Goal: Task Accomplishment & Management: Manage account settings

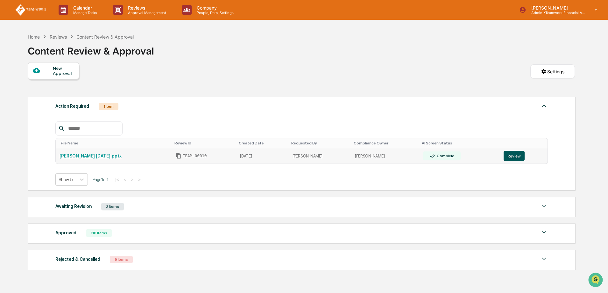
click at [518, 156] on button "Review" at bounding box center [514, 156] width 21 height 10
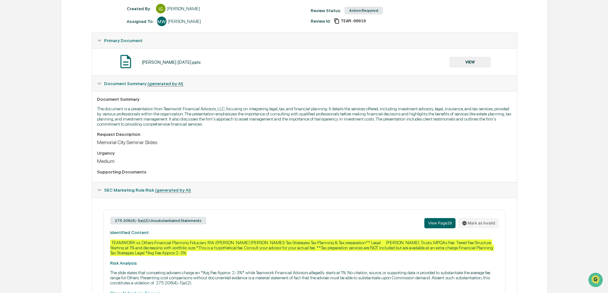
scroll to position [126, 0]
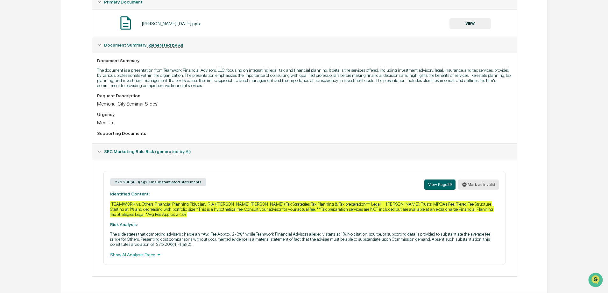
click at [478, 186] on button "Mark as invalid" at bounding box center [478, 184] width 41 height 10
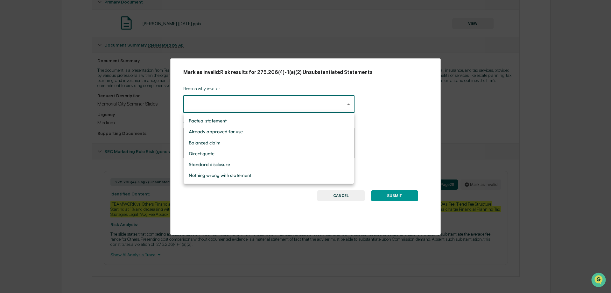
click at [198, 103] on body "Calendar Manage Tasks Reviews Approval Management Company People, Data, Setting…" at bounding box center [305, 83] width 611 height 419
click at [212, 175] on li "Nothing wrong with statement" at bounding box center [269, 175] width 170 height 11
type input "**********"
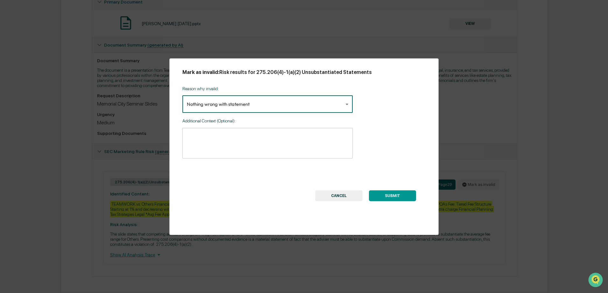
click at [211, 137] on textarea at bounding box center [267, 143] width 161 height 20
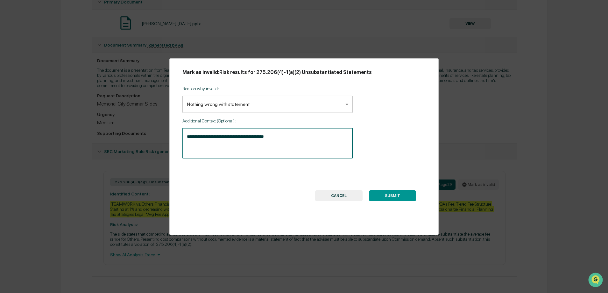
type textarea "**********"
click at [399, 197] on button "SUBMIT" at bounding box center [392, 195] width 47 height 11
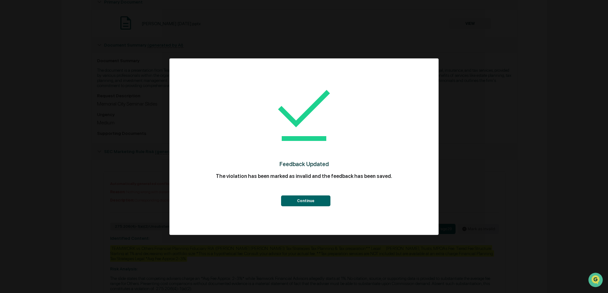
drag, startPoint x: 307, startPoint y: 202, endPoint x: 371, endPoint y: 201, distance: 64.0
click at [307, 202] on button "Continue" at bounding box center [305, 200] width 49 height 11
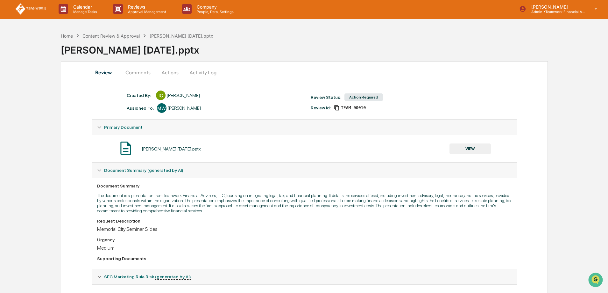
scroll to position [0, 0]
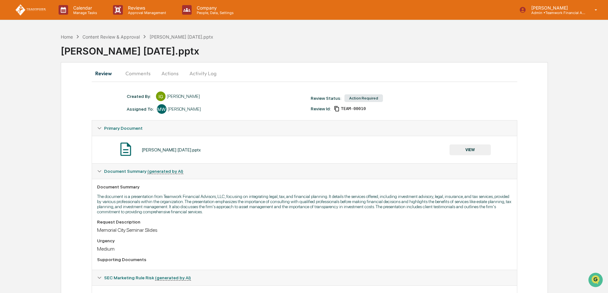
click at [167, 74] on button "Actions" at bounding box center [170, 73] width 29 height 15
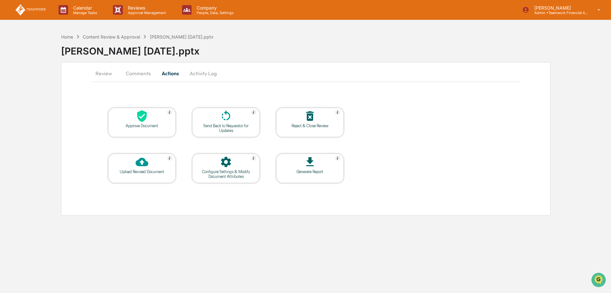
click at [133, 122] on div at bounding box center [142, 117] width 64 height 14
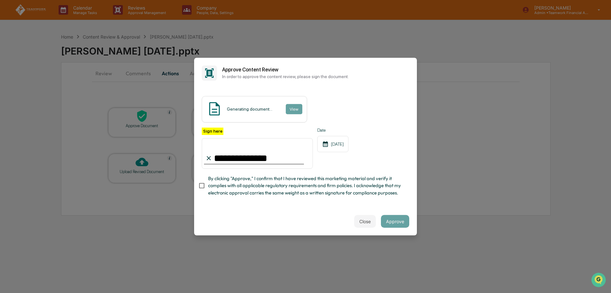
type input "**********"
click at [330, 220] on div "Close Approve" at bounding box center [305, 221] width 223 height 28
click at [273, 219] on div "Close Approve" at bounding box center [305, 221] width 223 height 28
click at [401, 222] on button "Approve" at bounding box center [395, 221] width 28 height 13
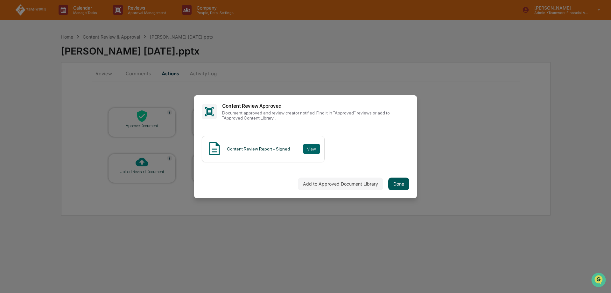
click at [397, 185] on button "Done" at bounding box center [398, 183] width 21 height 13
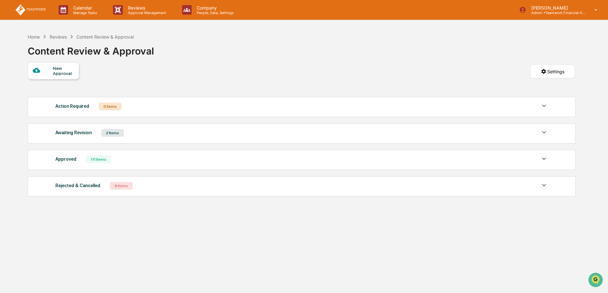
click at [471, 241] on div "Home Reviews Content Review & Approval Content Review & Approval New Approval S…" at bounding box center [301, 176] width 566 height 293
click at [115, 133] on div "2 Items" at bounding box center [112, 133] width 23 height 8
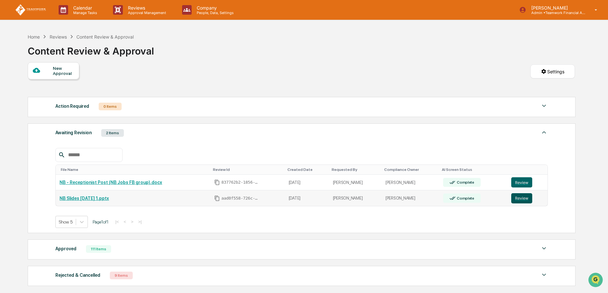
click at [522, 198] on button "Review" at bounding box center [521, 198] width 21 height 10
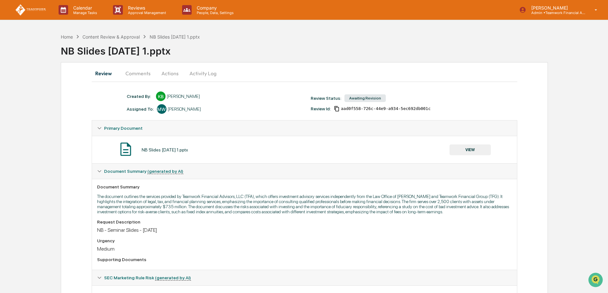
click at [168, 76] on button "Actions" at bounding box center [170, 73] width 29 height 15
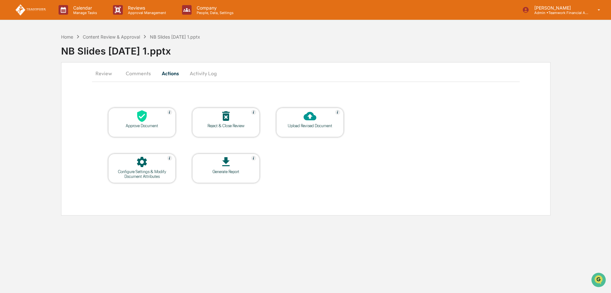
click at [286, 128] on div "Upload Revised Document" at bounding box center [309, 125] width 57 height 5
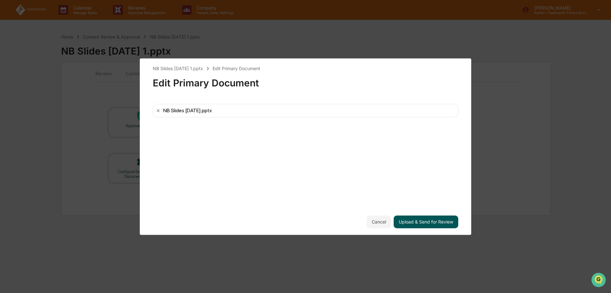
click at [425, 222] on button "Upload & Send for Review" at bounding box center [426, 221] width 65 height 13
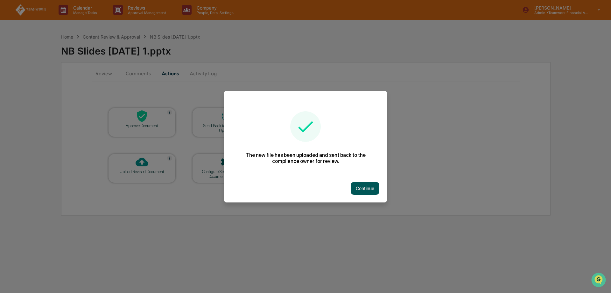
click at [370, 191] on button "Continue" at bounding box center [365, 188] width 29 height 13
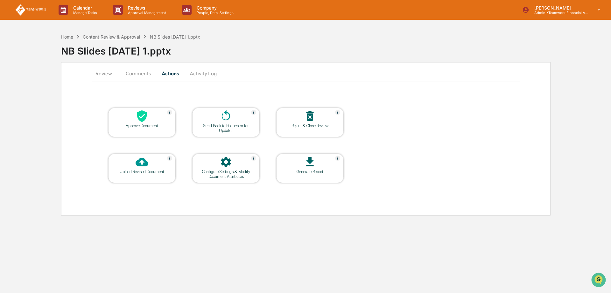
click at [118, 36] on div "Content Review & Approval" at bounding box center [111, 36] width 57 height 5
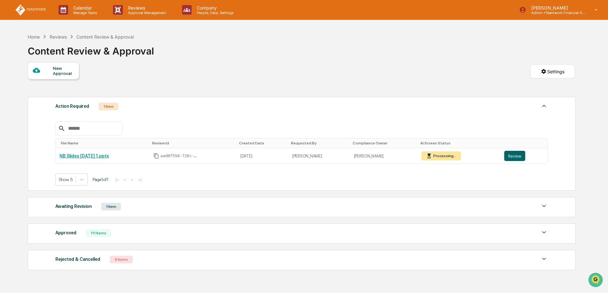
click at [311, 45] on div "Home Reviews Content Review & Approval Content Review & Approval" at bounding box center [301, 46] width 547 height 32
click at [518, 157] on button "Review" at bounding box center [514, 156] width 21 height 10
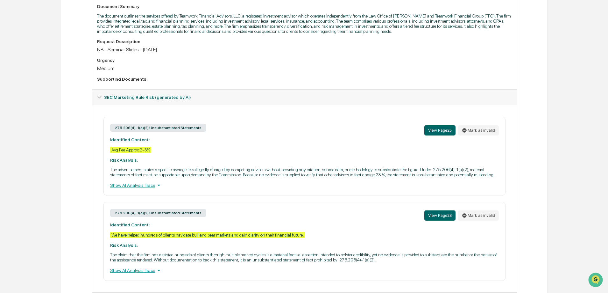
scroll to position [196, 0]
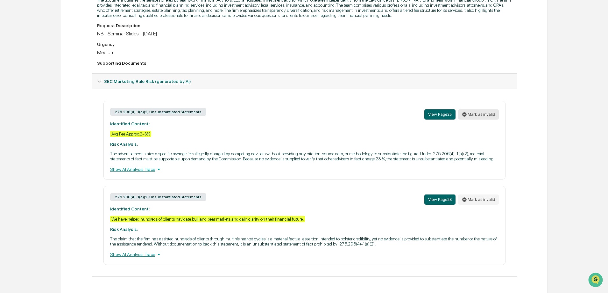
click at [478, 114] on button "Mark as invalid" at bounding box center [478, 114] width 41 height 10
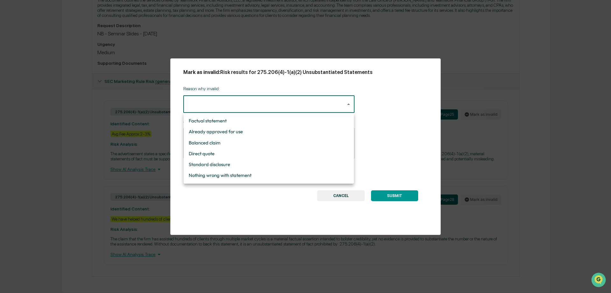
click at [253, 111] on body "Calendar Manage Tasks Reviews Approval Management Company People, Data, Setting…" at bounding box center [305, 48] width 611 height 489
click at [253, 170] on li "Nothing wrong with statement" at bounding box center [269, 175] width 170 height 11
type input "**********"
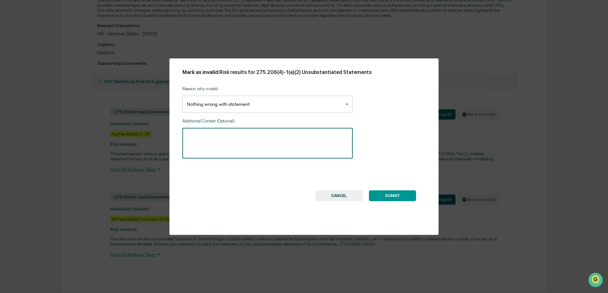
click at [211, 134] on textarea at bounding box center [267, 143] width 161 height 20
type textarea "**********"
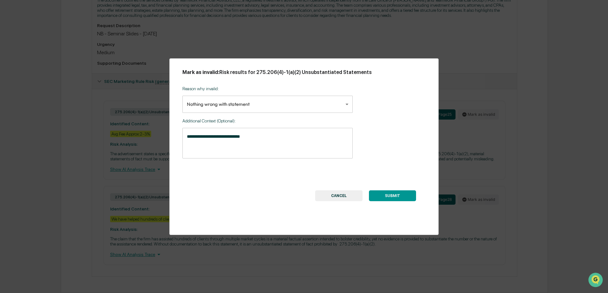
click at [396, 197] on button "SUBMIT" at bounding box center [392, 195] width 47 height 11
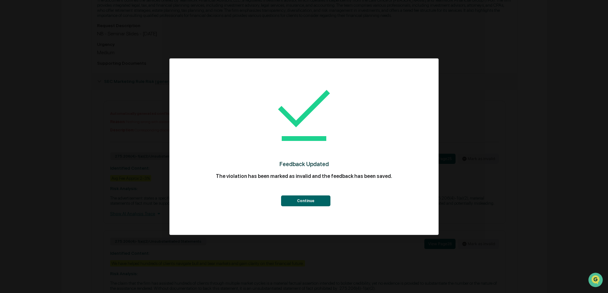
click at [311, 200] on button "Continue" at bounding box center [305, 200] width 49 height 11
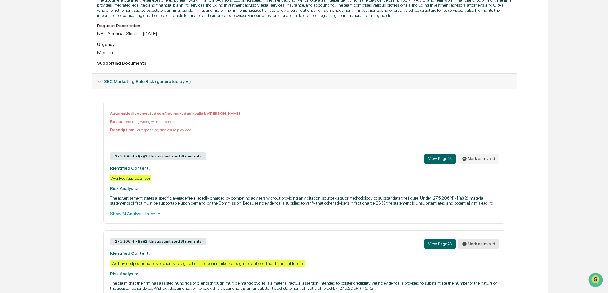
click at [476, 242] on button "Mark as invalid" at bounding box center [478, 243] width 41 height 10
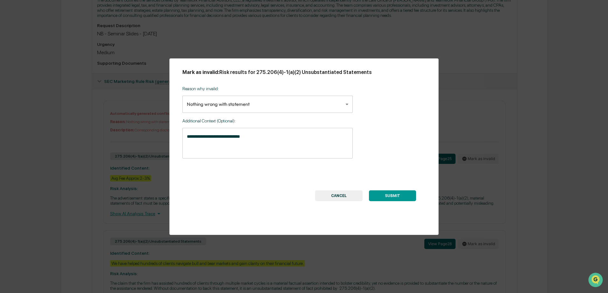
click at [230, 141] on textarea "**********" at bounding box center [267, 143] width 161 height 20
click at [398, 196] on button "SUBMIT" at bounding box center [392, 195] width 47 height 11
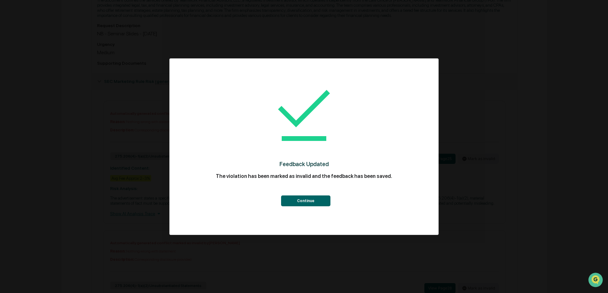
click at [315, 200] on button "Continue" at bounding box center [305, 200] width 49 height 11
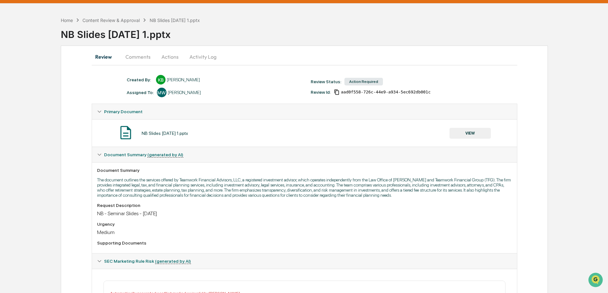
scroll to position [0, 0]
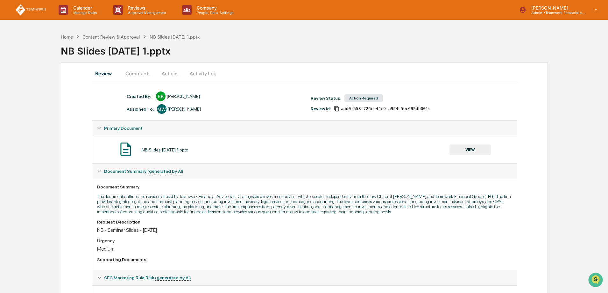
click at [169, 71] on button "Actions" at bounding box center [170, 73] width 29 height 15
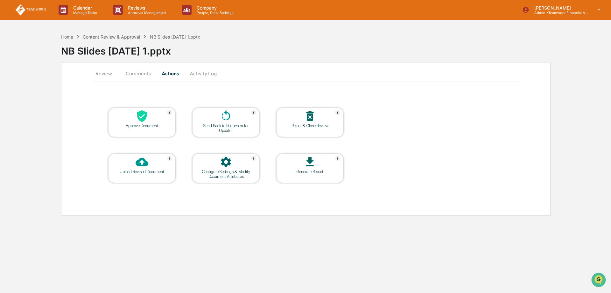
click at [144, 124] on div "Approve Document" at bounding box center [141, 125] width 57 height 5
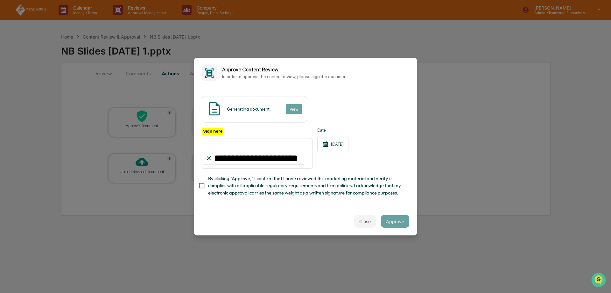
type input "**********"
click at [400, 221] on button "Approve" at bounding box center [395, 221] width 28 height 13
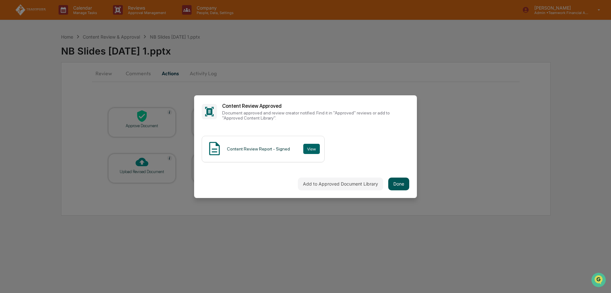
click at [398, 185] on button "Done" at bounding box center [398, 183] width 21 height 13
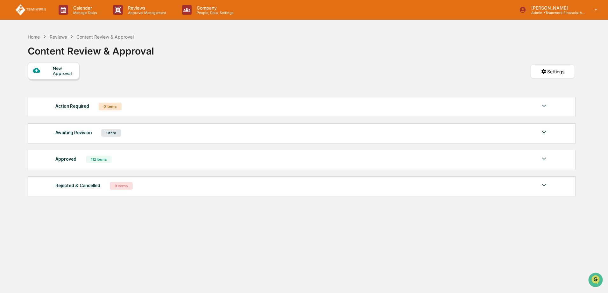
click at [111, 134] on div "1 Item" at bounding box center [111, 133] width 20 height 8
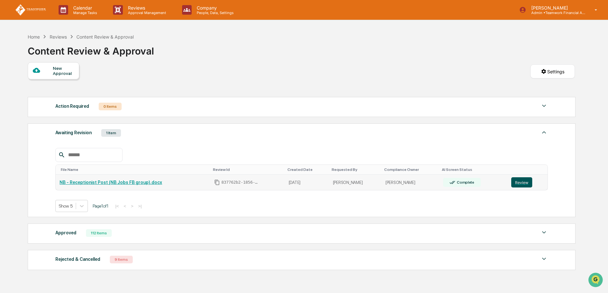
click at [519, 184] on button "Review" at bounding box center [521, 182] width 21 height 10
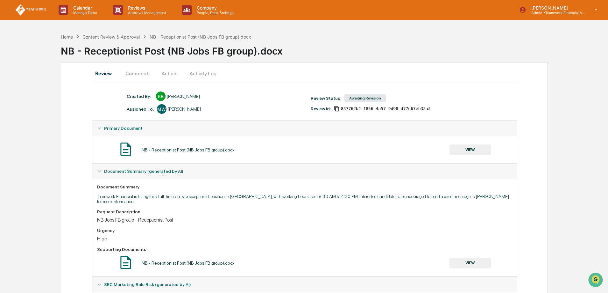
click at [169, 73] on button "Actions" at bounding box center [170, 73] width 29 height 15
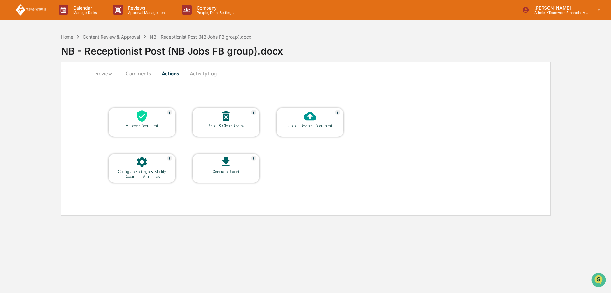
click at [224, 126] on div "Reject & Close Review" at bounding box center [225, 125] width 57 height 5
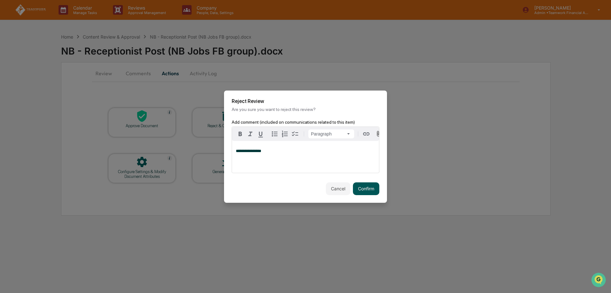
click at [370, 187] on button "Confirm" at bounding box center [366, 188] width 26 height 13
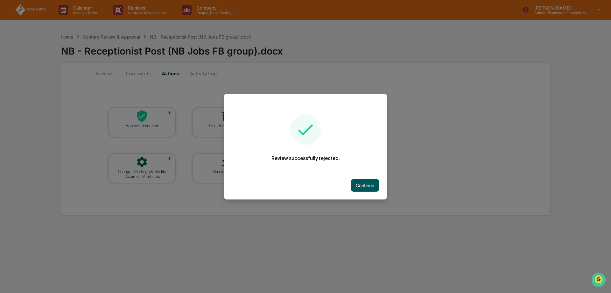
click at [371, 187] on button "Continue" at bounding box center [365, 185] width 29 height 13
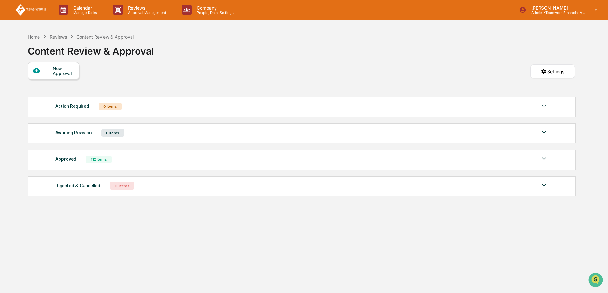
click at [62, 37] on div "Reviews" at bounding box center [58, 36] width 17 height 5
click at [149, 11] on p "Approval Management" at bounding box center [146, 13] width 46 height 4
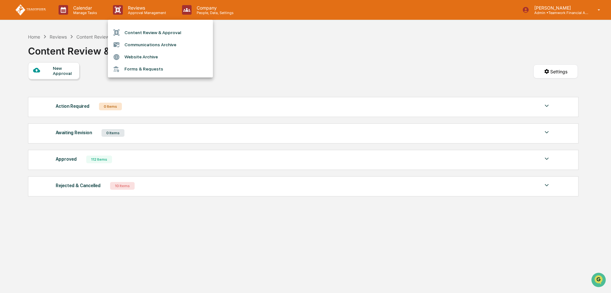
click at [367, 94] on div at bounding box center [305, 146] width 611 height 293
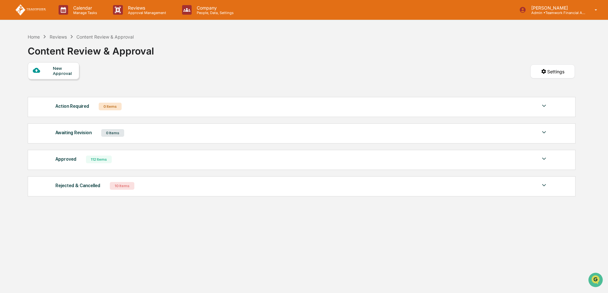
click at [336, 71] on div "New Approval Settings" at bounding box center [301, 78] width 547 height 32
click at [268, 70] on div "New Approval Settings" at bounding box center [301, 78] width 547 height 32
click at [137, 13] on p "Approval Management" at bounding box center [146, 13] width 46 height 4
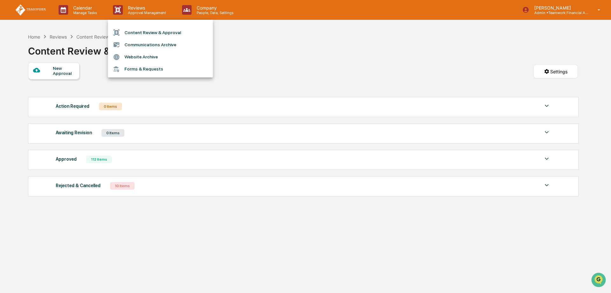
click at [149, 42] on li "Communications Archive" at bounding box center [160, 45] width 105 height 12
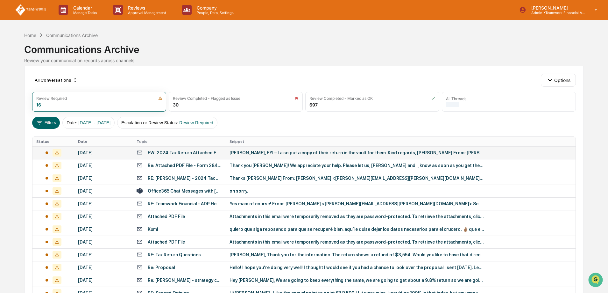
click at [171, 149] on td "FW: 2024 Tax Return Attached For Review" at bounding box center [179, 152] width 93 height 13
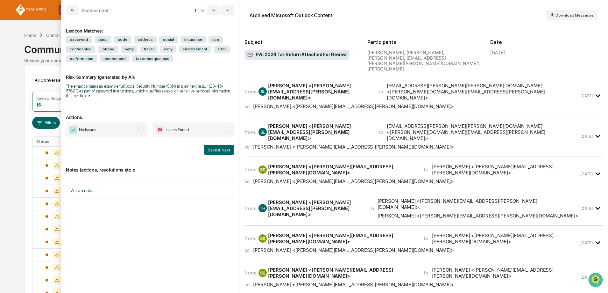
click at [141, 128] on span "modal" at bounding box center [141, 130] width 6 height 6
click at [217, 149] on button "Save & Next" at bounding box center [219, 150] width 30 height 10
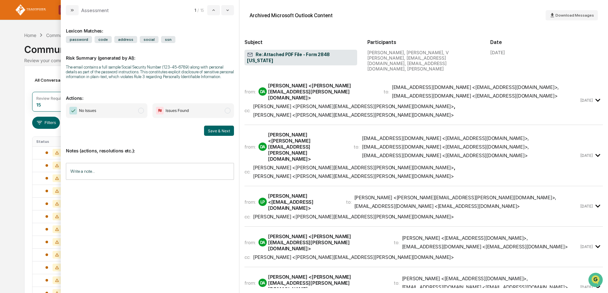
click at [141, 111] on span "modal" at bounding box center [141, 111] width 6 height 6
click at [219, 132] on button "Save & Next" at bounding box center [219, 130] width 30 height 10
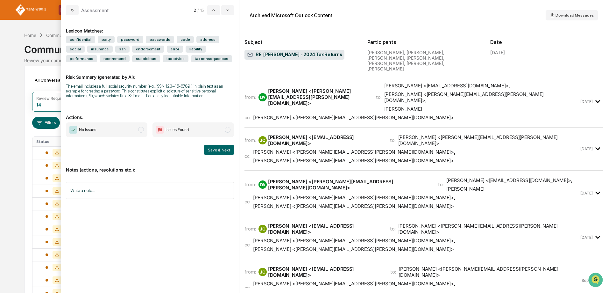
click at [140, 131] on span "modal" at bounding box center [141, 130] width 6 height 6
click at [226, 149] on button "Save & Next" at bounding box center [219, 150] width 30 height 10
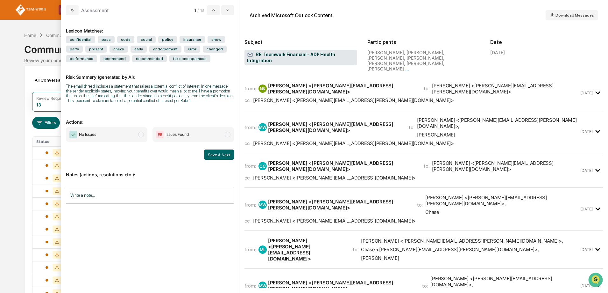
click at [140, 135] on span "modal" at bounding box center [141, 134] width 6 height 6
click at [107, 191] on input "Write a note..." at bounding box center [150, 195] width 168 height 17
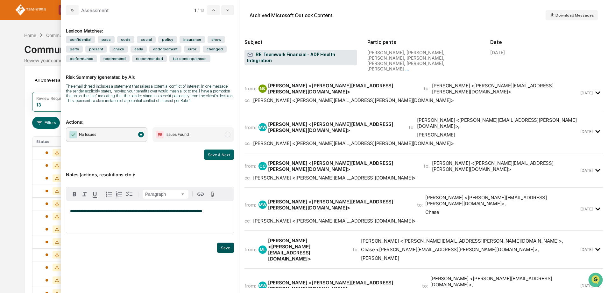
click at [225, 249] on button "Save" at bounding box center [225, 247] width 17 height 10
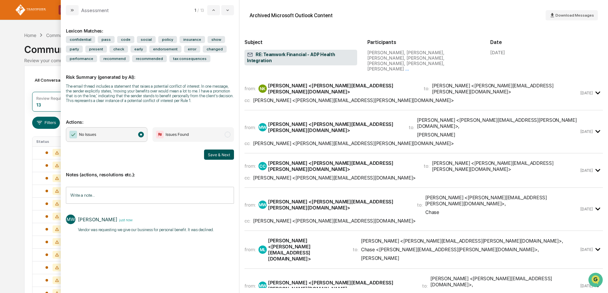
click at [224, 157] on button "Save & Next" at bounding box center [219, 154] width 30 height 10
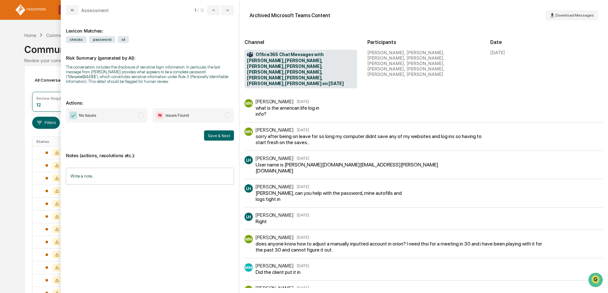
click at [140, 115] on span "modal" at bounding box center [141, 115] width 6 height 6
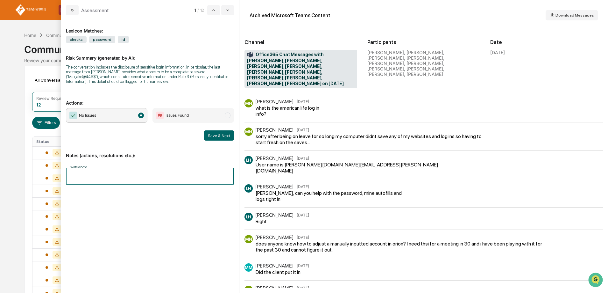
click at [135, 173] on input "Write a note..." at bounding box center [150, 175] width 168 height 17
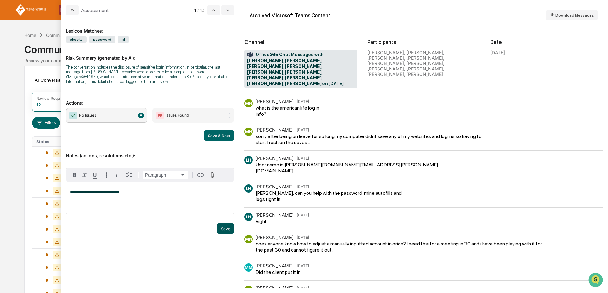
click at [228, 229] on button "Save" at bounding box center [225, 228] width 17 height 10
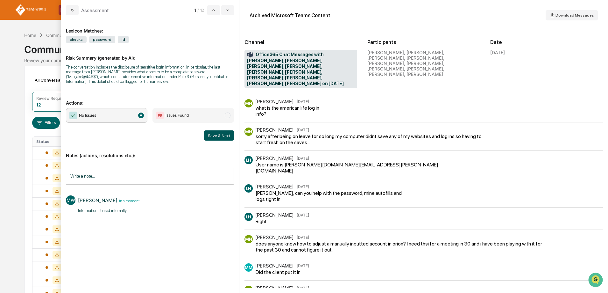
click at [218, 136] on button "Save & Next" at bounding box center [219, 135] width 30 height 10
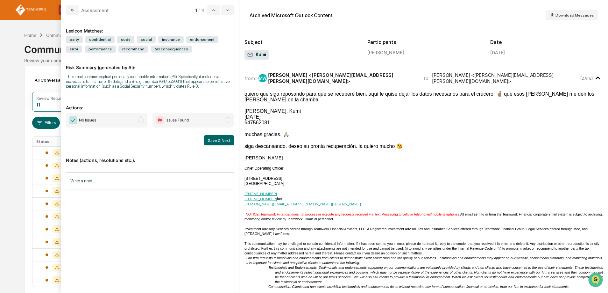
click at [229, 120] on span "modal" at bounding box center [228, 120] width 6 height 6
click at [91, 178] on input "Write a note..." at bounding box center [150, 180] width 168 height 17
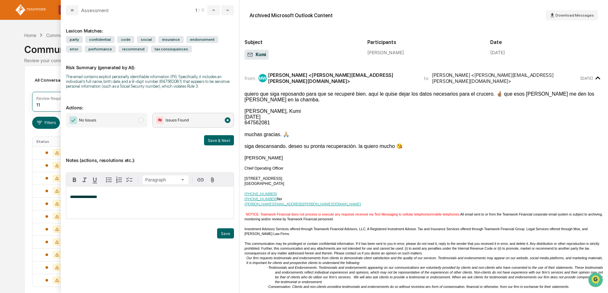
click at [142, 119] on span "modal" at bounding box center [141, 120] width 6 height 6
drag, startPoint x: 103, startPoint y: 198, endPoint x: 45, endPoint y: 195, distance: 58.0
click at [45, 195] on body "Calendar Manage Tasks Reviews Approval Management Company People, Data, Setting…" at bounding box center [304, 161] width 608 height 322
click at [229, 236] on button "Save" at bounding box center [225, 233] width 17 height 10
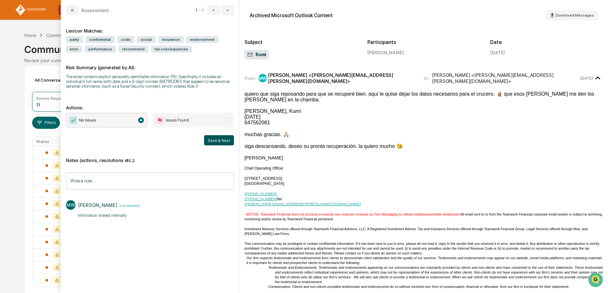
click at [223, 140] on button "Save & Next" at bounding box center [219, 140] width 30 height 10
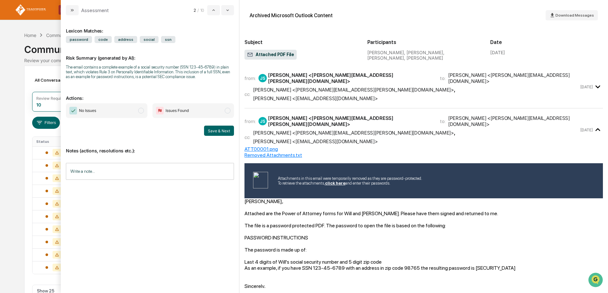
click at [139, 111] on span "modal" at bounding box center [141, 111] width 6 height 6
click at [215, 129] on button "Save & Next" at bounding box center [219, 130] width 30 height 10
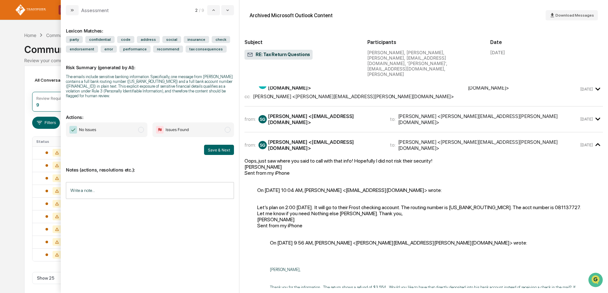
scroll to position [159, 0]
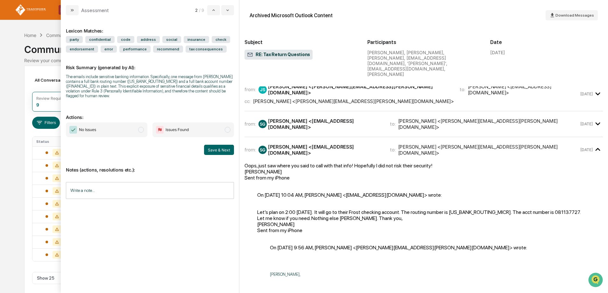
click at [595, 122] on icon "modal" at bounding box center [597, 123] width 5 height 3
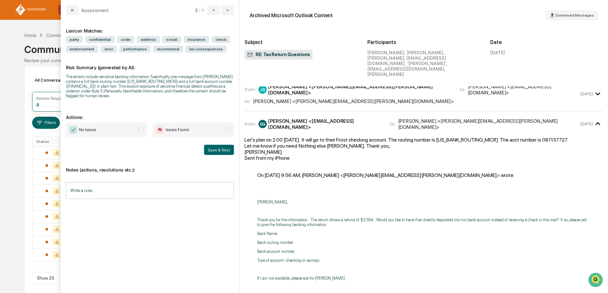
scroll to position [127, 0]
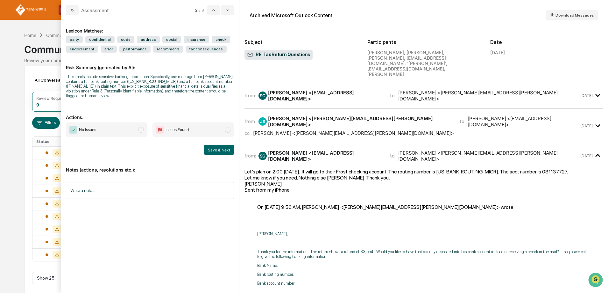
click at [596, 124] on icon "modal" at bounding box center [597, 125] width 5 height 3
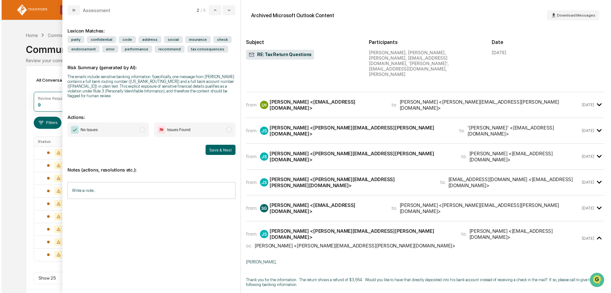
scroll to position [0, 0]
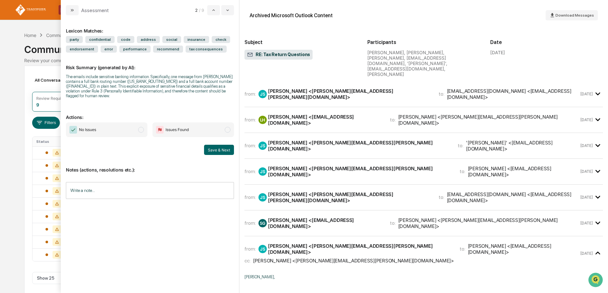
click at [228, 127] on span "modal" at bounding box center [228, 130] width 6 height 6
click at [99, 185] on input "Write a note..." at bounding box center [150, 190] width 168 height 17
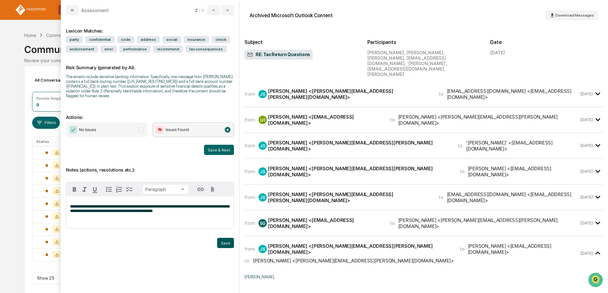
click at [226, 238] on button "Save" at bounding box center [225, 242] width 17 height 10
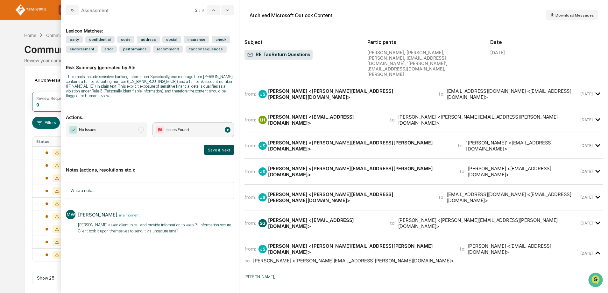
click at [218, 145] on button "Save & Next" at bounding box center [219, 150] width 30 height 10
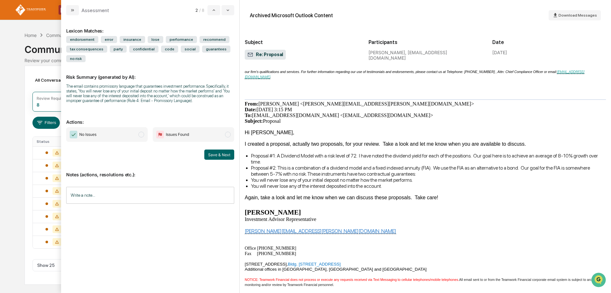
scroll to position [255, 0]
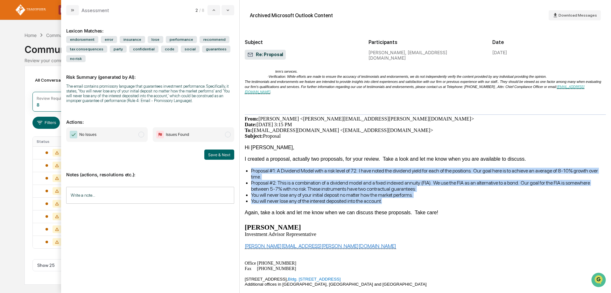
drag, startPoint x: 252, startPoint y: 163, endPoint x: 408, endPoint y: 193, distance: 159.3
click at [408, 193] on ul "Proposal #1: A Dividend Model with a risk level of 72. I have noted the dividen…" at bounding box center [425, 185] width 361 height 36
copy ul "Proposal #1: A Dividend Model with a risk level of 72. I have noted the dividen…"
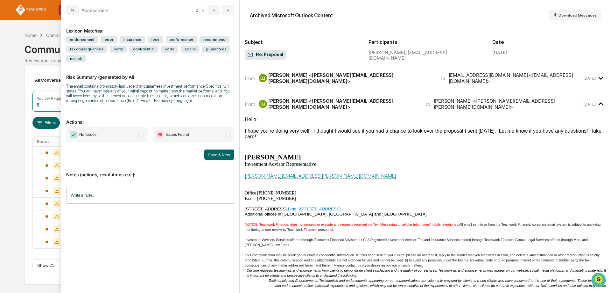
click at [597, 75] on icon "modal" at bounding box center [601, 78] width 11 height 11
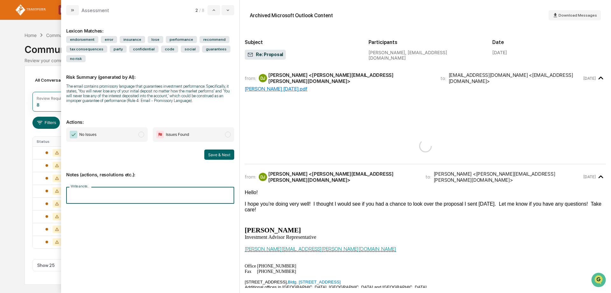
click at [124, 194] on input "Write a note..." at bounding box center [150, 195] width 168 height 17
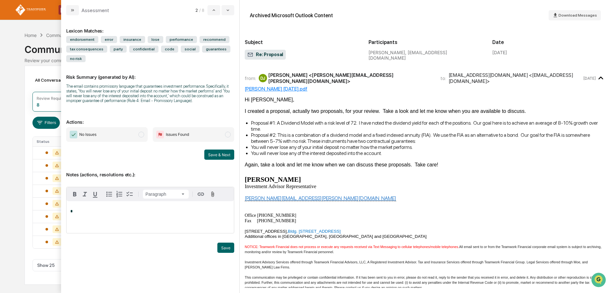
click at [229, 133] on span "modal" at bounding box center [228, 134] width 6 height 6
click at [77, 207] on div "*" at bounding box center [150, 217] width 167 height 32
click at [226, 248] on button "Save" at bounding box center [225, 247] width 17 height 10
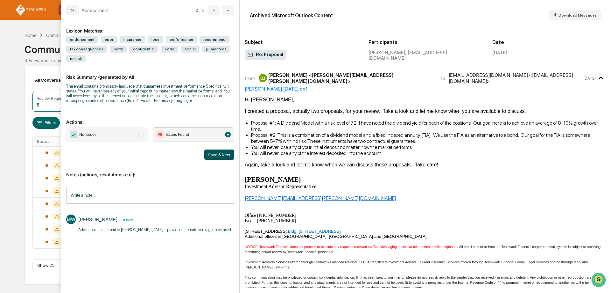
click at [211, 155] on button "Save & Next" at bounding box center [219, 154] width 30 height 10
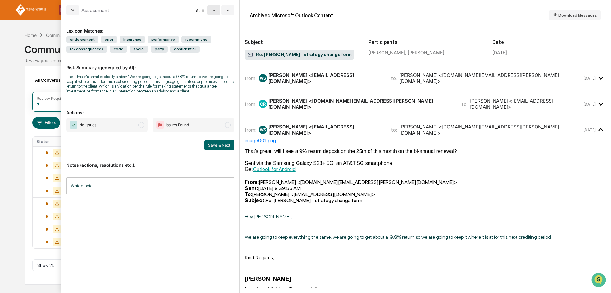
click at [209, 9] on button "modal" at bounding box center [214, 10] width 13 height 10
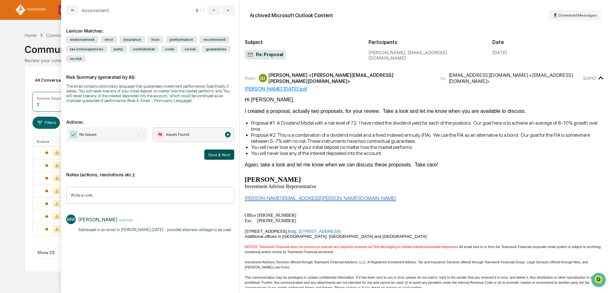
click at [219, 154] on button "Save & Next" at bounding box center [219, 154] width 30 height 10
click at [227, 134] on span "modal" at bounding box center [228, 134] width 6 height 6
click at [218, 154] on button "Save & Next" at bounding box center [219, 154] width 30 height 10
click at [228, 10] on icon "modal" at bounding box center [228, 11] width 3 height 2
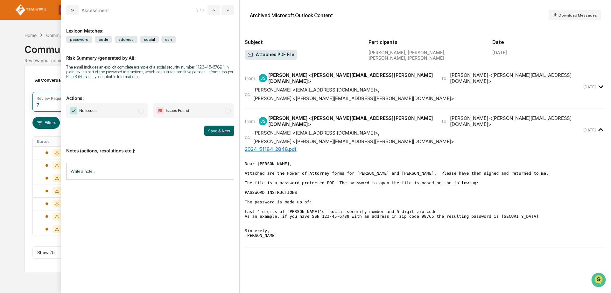
click at [141, 111] on span "modal" at bounding box center [141, 111] width 6 height 6
click at [223, 129] on button "Save & Next" at bounding box center [219, 130] width 30 height 10
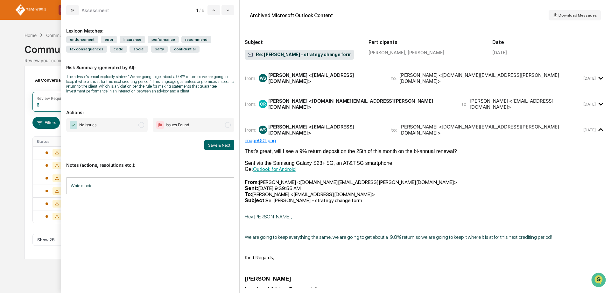
drag, startPoint x: 263, startPoint y: 230, endPoint x: 572, endPoint y: 229, distance: 309.4
click at [572, 234] on p "We are going to keep everything the same, we are going to get about a 9.8% retu…" at bounding box center [425, 237] width 361 height 6
copy span "We are going to keep everything the same, we are going to get about a 9.8% retu…"
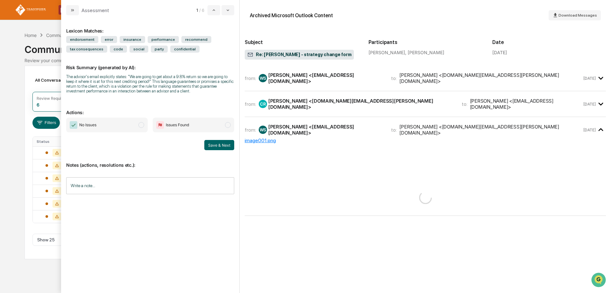
click at [229, 125] on span "modal" at bounding box center [228, 125] width 6 height 6
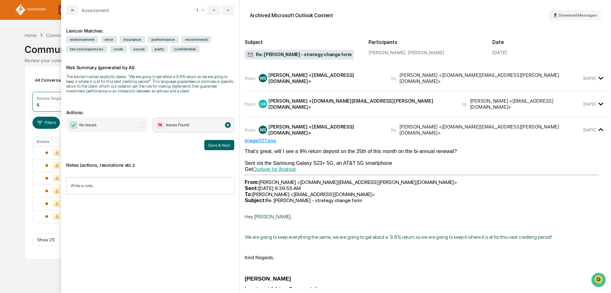
click at [102, 184] on input "Write a note..." at bounding box center [150, 185] width 168 height 17
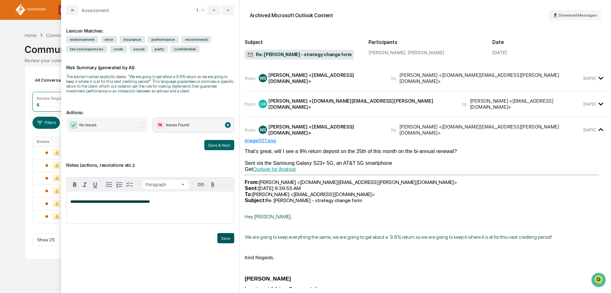
click at [224, 238] on button "Save" at bounding box center [225, 238] width 17 height 10
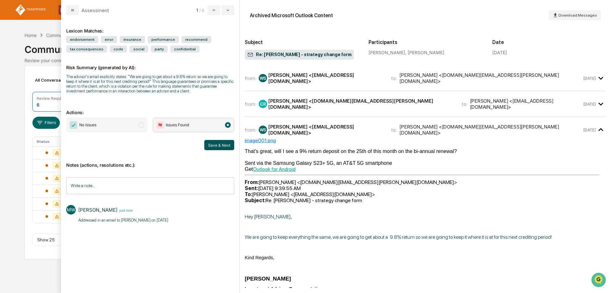
click at [219, 144] on button "Save & Next" at bounding box center [219, 145] width 30 height 10
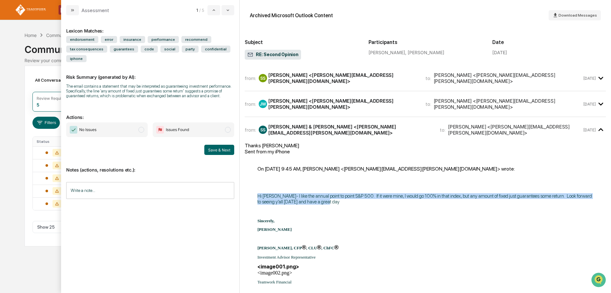
drag, startPoint x: 258, startPoint y: 189, endPoint x: 325, endPoint y: 199, distance: 67.8
click at [325, 199] on p "Hi [PERSON_NAME]- I like the annual point to point S&P 500. If it were mine, I …" at bounding box center [426, 198] width 336 height 11
copy span "Hi [PERSON_NAME]- I like the annual point to point S&P 500. If it were mine, I …"
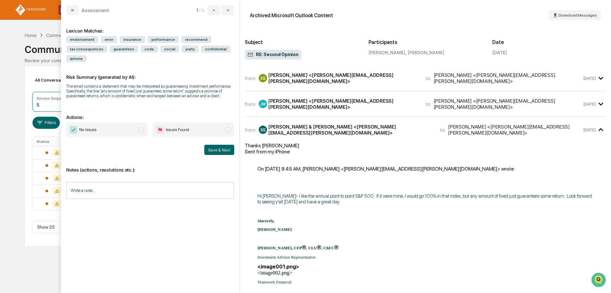
click at [228, 130] on span "modal" at bounding box center [228, 130] width 6 height 6
click at [120, 192] on input "Write a note..." at bounding box center [150, 190] width 168 height 17
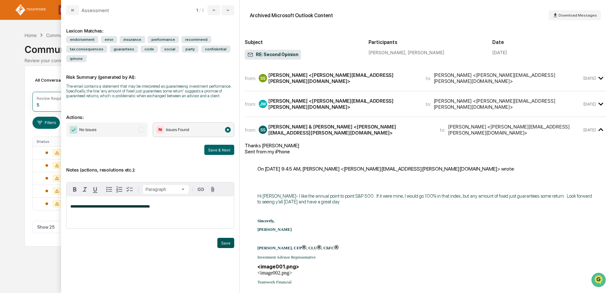
click at [223, 239] on button "Save" at bounding box center [225, 242] width 17 height 10
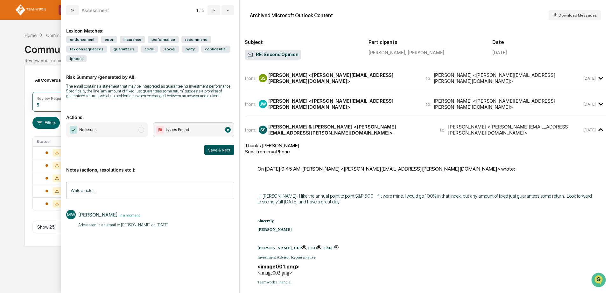
click at [223, 147] on button "Save & Next" at bounding box center [219, 150] width 30 height 10
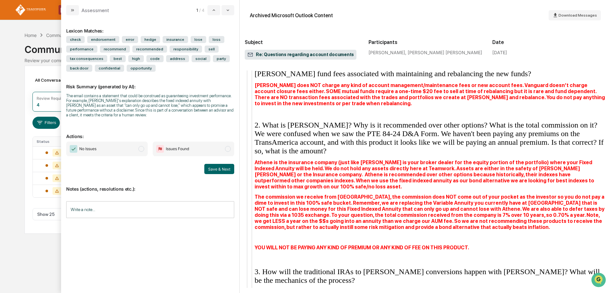
scroll to position [1050, 0]
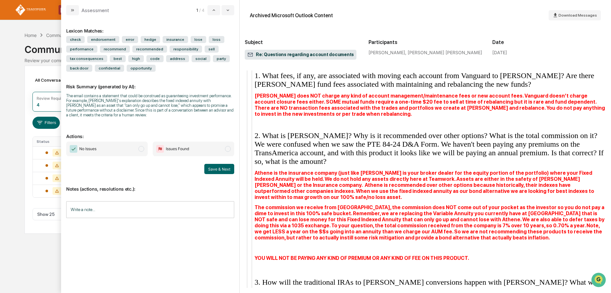
click at [142, 148] on span "modal" at bounding box center [141, 149] width 6 height 6
click at [213, 169] on button "Save & Next" at bounding box center [219, 169] width 30 height 10
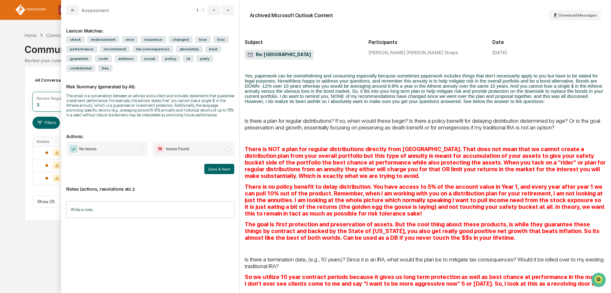
scroll to position [17, 0]
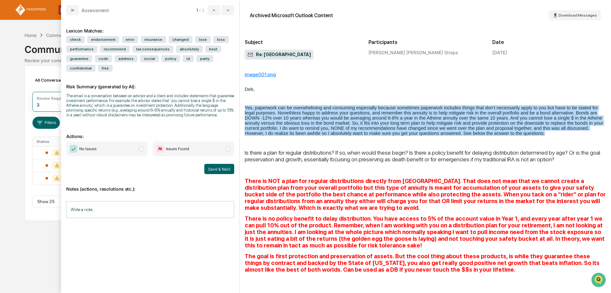
drag, startPoint x: 246, startPoint y: 106, endPoint x: 546, endPoint y: 133, distance: 301.1
click at [546, 133] on p "Yes, paperwork can be overwhelming and consuming especially because sometimes p…" at bounding box center [425, 120] width 361 height 31
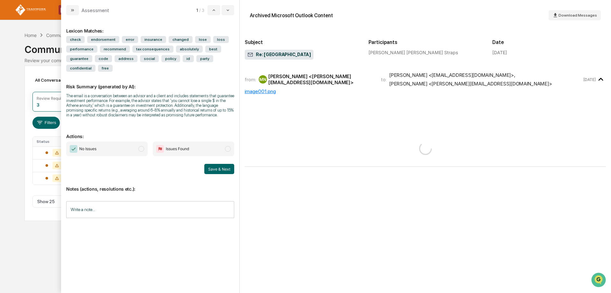
drag, startPoint x: 321, startPoint y: 112, endPoint x: 281, endPoint y: 94, distance: 43.2
click at [281, 94] on div "modal" at bounding box center [425, 127] width 361 height 67
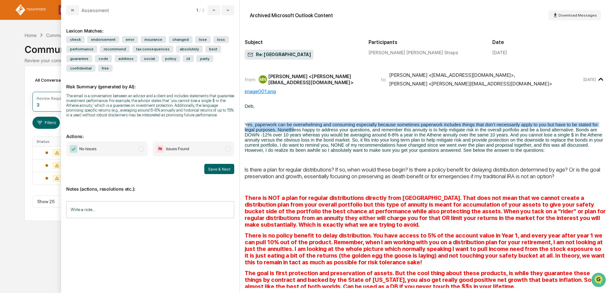
drag, startPoint x: 246, startPoint y: 124, endPoint x: 286, endPoint y: 127, distance: 39.6
click at [295, 127] on span "Yes, paperwork can be overwhelming and consuming especially because sometimes p…" at bounding box center [424, 137] width 358 height 31
click at [245, 126] on span "Yes, paperwork can be overwhelming and consuming especially because sometimes p…" at bounding box center [424, 137] width 358 height 31
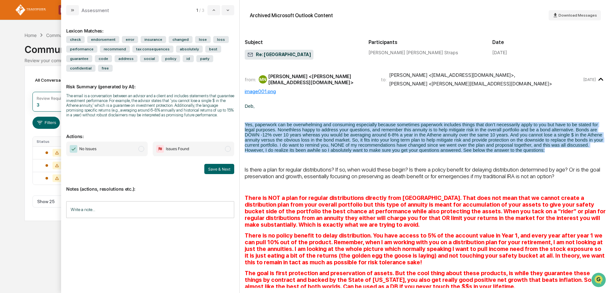
drag, startPoint x: 245, startPoint y: 124, endPoint x: 551, endPoint y: 151, distance: 307.4
click at [551, 151] on p "Yes, paperwork can be overwhelming and consuming especially because sometimes p…" at bounding box center [425, 137] width 361 height 31
copy span "Yes, paperwork can be overwhelming and consuming especially because sometimes p…"
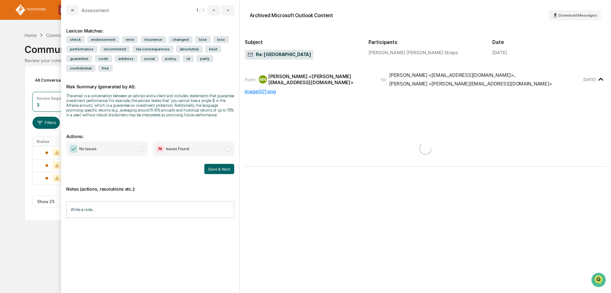
click at [154, 208] on input "Write a note..." at bounding box center [150, 209] width 168 height 17
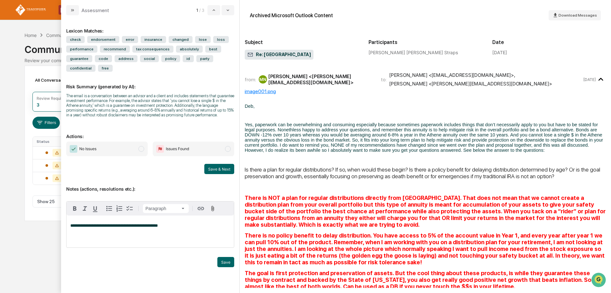
click at [229, 148] on span "modal" at bounding box center [228, 149] width 6 height 6
click at [223, 262] on button "Save" at bounding box center [225, 262] width 17 height 10
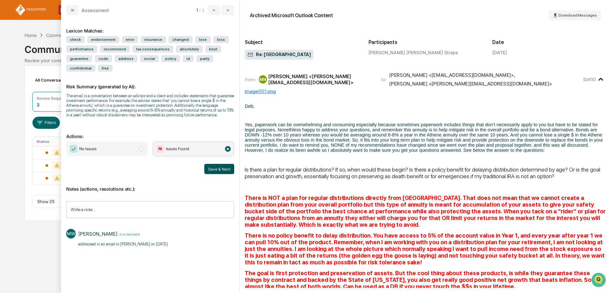
click at [219, 170] on button "Save & Next" at bounding box center [219, 169] width 30 height 10
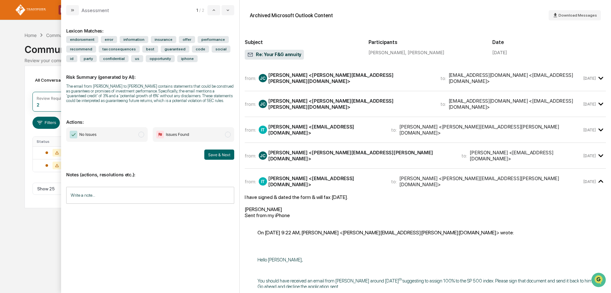
click at [493, 229] on blockquote "On [DATE] 9:22 AM, [PERSON_NAME] <[PERSON_NAME][EMAIL_ADDRESS][PERSON_NAME][DOM…" at bounding box center [426, 235] width 336 height 12
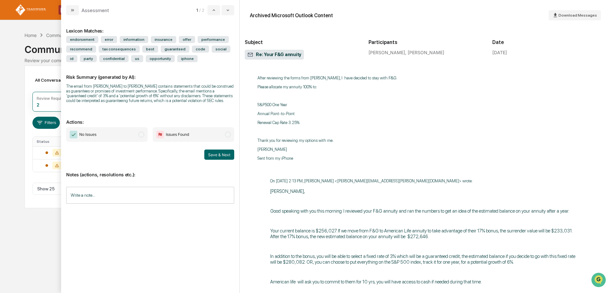
scroll to position [605, 0]
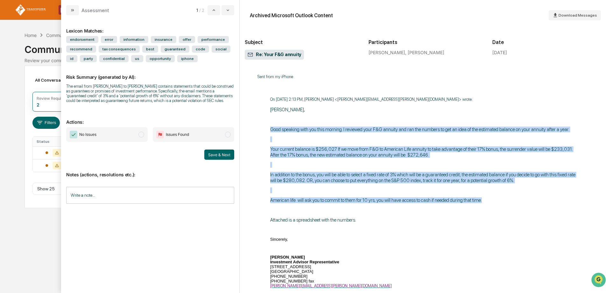
drag, startPoint x: 270, startPoint y: 117, endPoint x: 487, endPoint y: 187, distance: 227.9
copy div "Good speaking with you this morning. I reviewed your F&G annuity and ran the nu…"
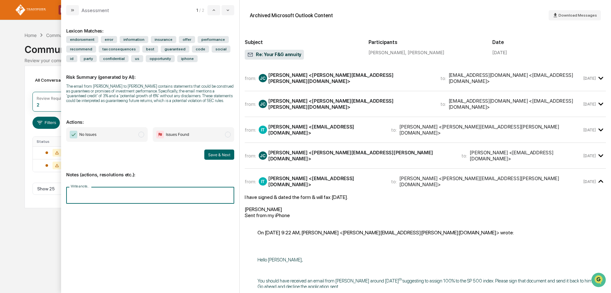
click at [138, 198] on input "Write a note..." at bounding box center [150, 195] width 168 height 17
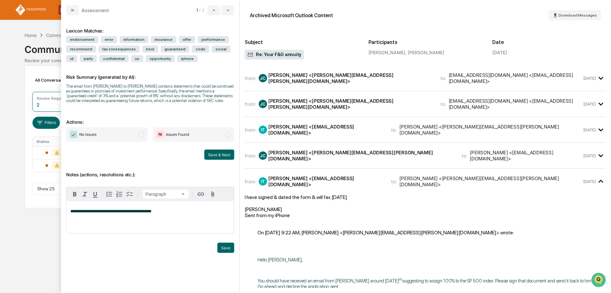
click at [227, 132] on span "modal" at bounding box center [228, 134] width 6 height 6
click at [225, 249] on button "Save" at bounding box center [225, 247] width 17 height 10
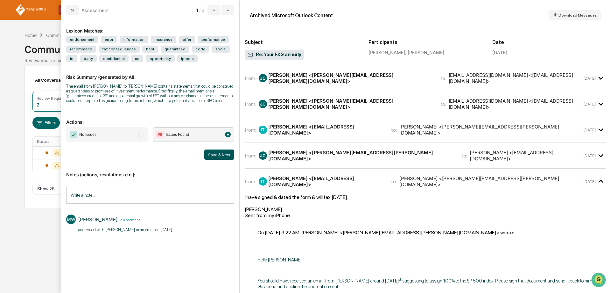
click at [213, 153] on button "Save & Next" at bounding box center [219, 154] width 30 height 10
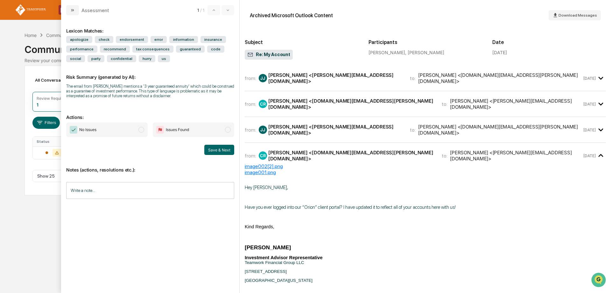
click at [142, 131] on span "modal" at bounding box center [141, 130] width 6 height 6
click at [211, 148] on button "Save & Next" at bounding box center [219, 150] width 30 height 10
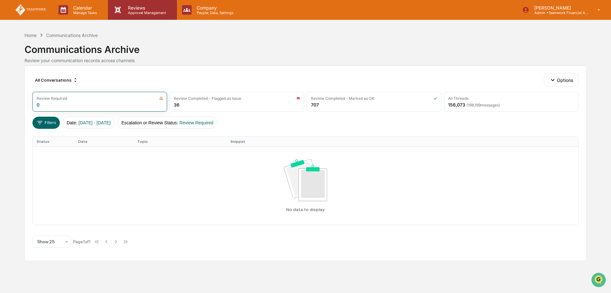
click at [144, 9] on p "Reviews" at bounding box center [146, 7] width 46 height 5
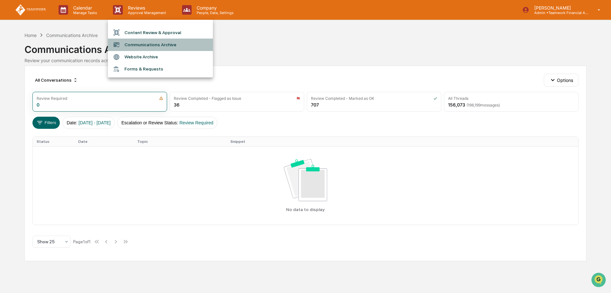
click at [149, 45] on li "Communications Archive" at bounding box center [160, 45] width 105 height 12
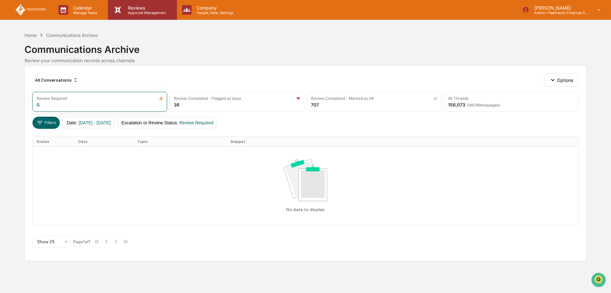
click at [136, 14] on p "Approval Management" at bounding box center [146, 13] width 46 height 4
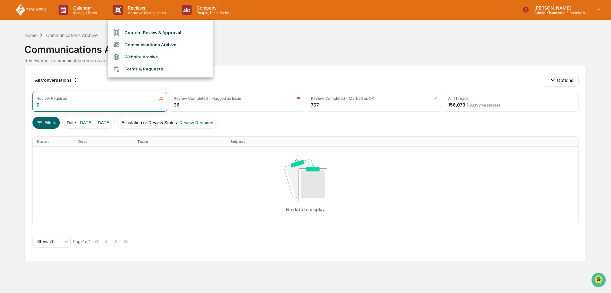
click at [143, 33] on li "Content Review & Approval" at bounding box center [160, 32] width 105 height 12
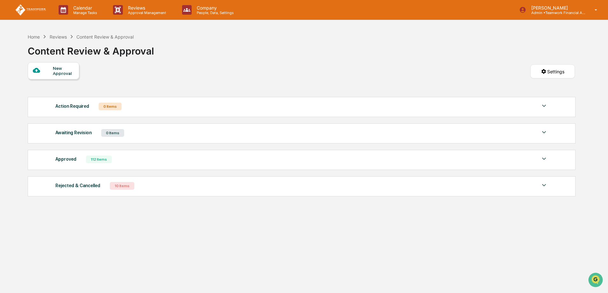
click at [311, 254] on div "Home Reviews Content Review & Approval Content Review & Approval New Approval S…" at bounding box center [301, 176] width 566 height 293
